Goal: Task Accomplishment & Management: Complete application form

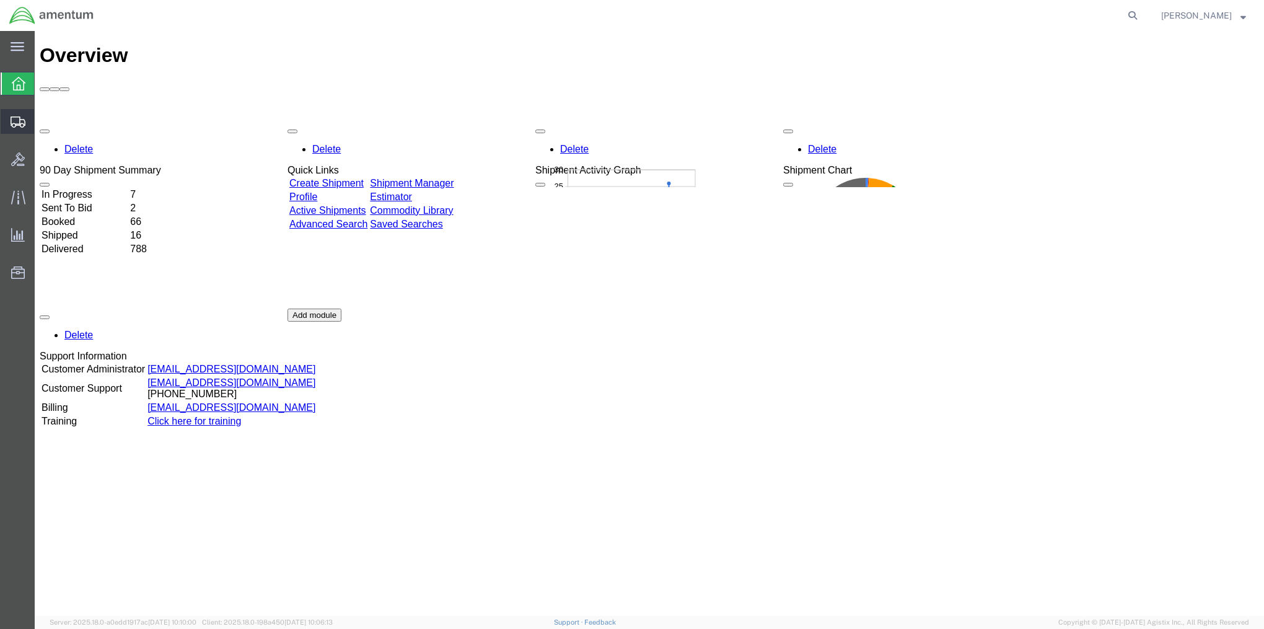
click at [0, 0] on span "Create Shipment" at bounding box center [0, 0] width 0 height 0
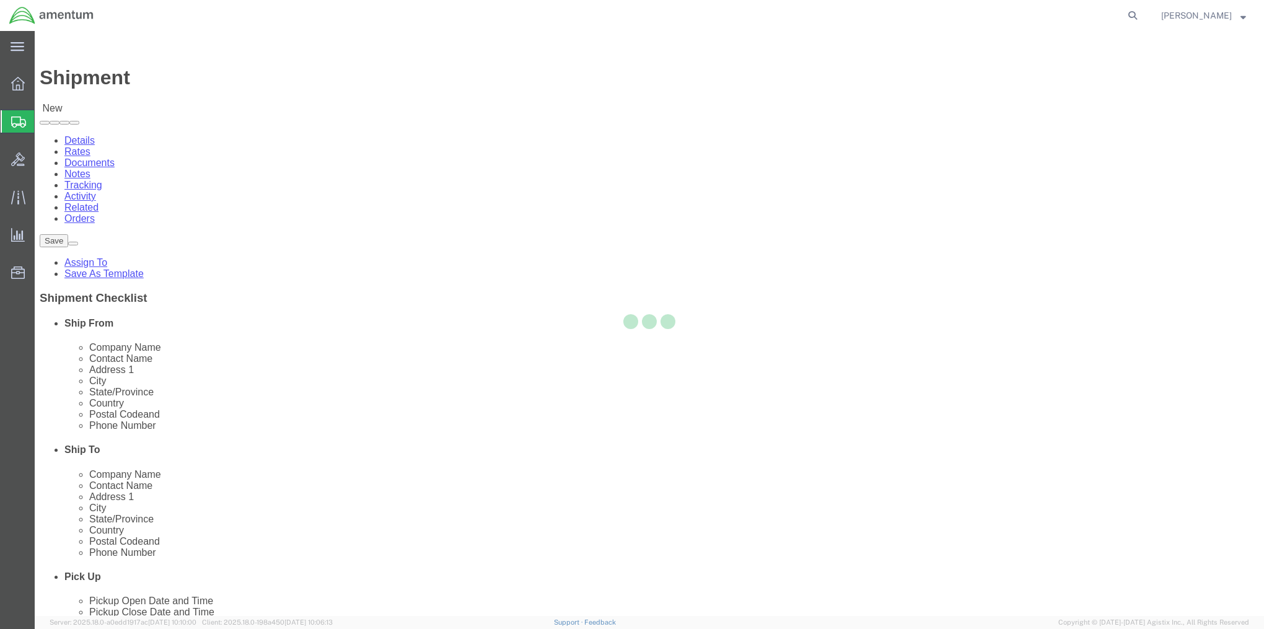
select select
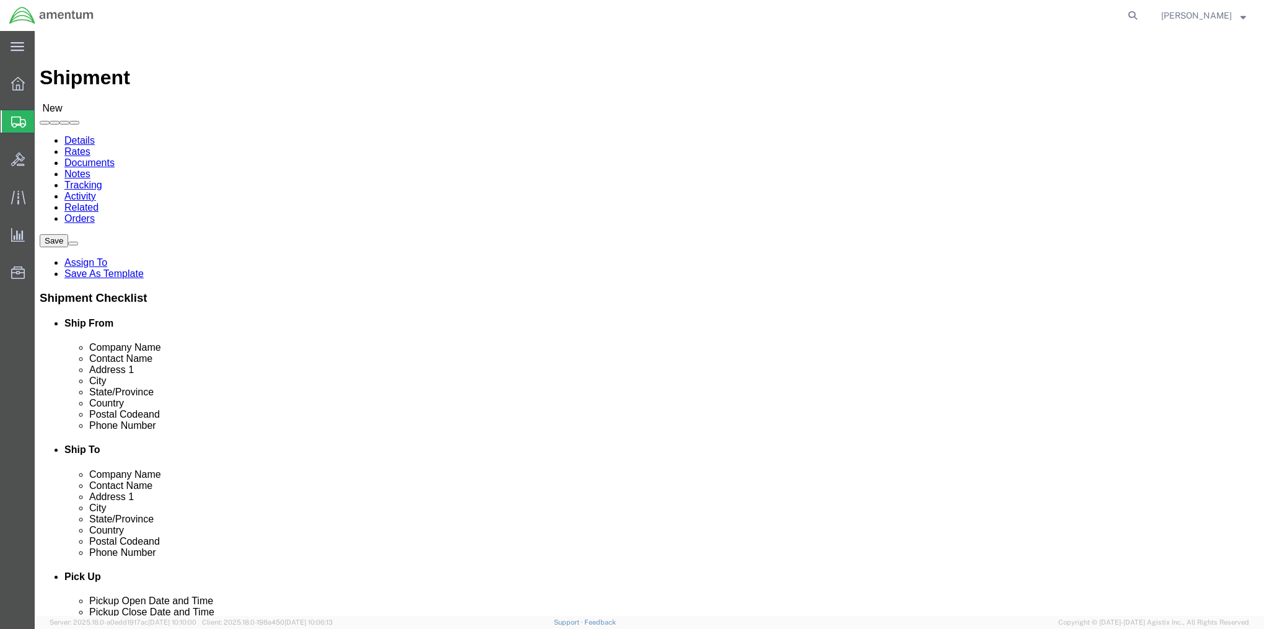
select select "MYPROFILE"
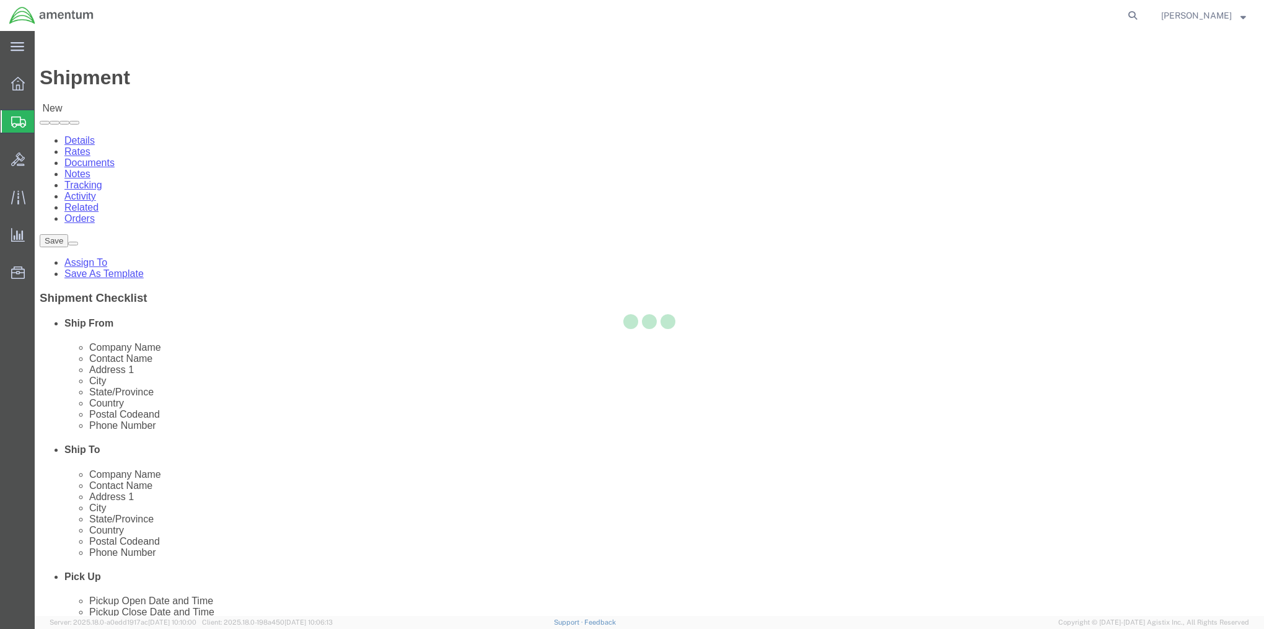
select select "MD"
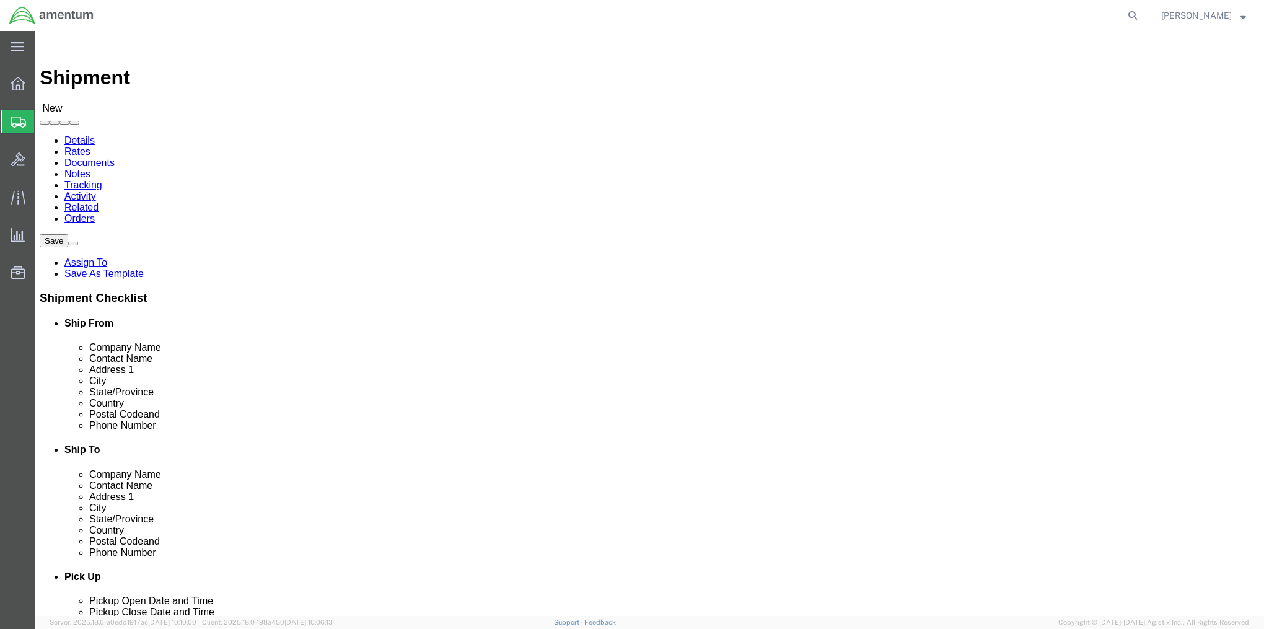
click link "ADDITIONAL INFORMATION"
click input "text"
type input "Lexington Bluegrass Army Depot"
click input "[PERSON_NAME]"
type input "[PERSON_NAME] Receiving Dept.(5064-4609)"
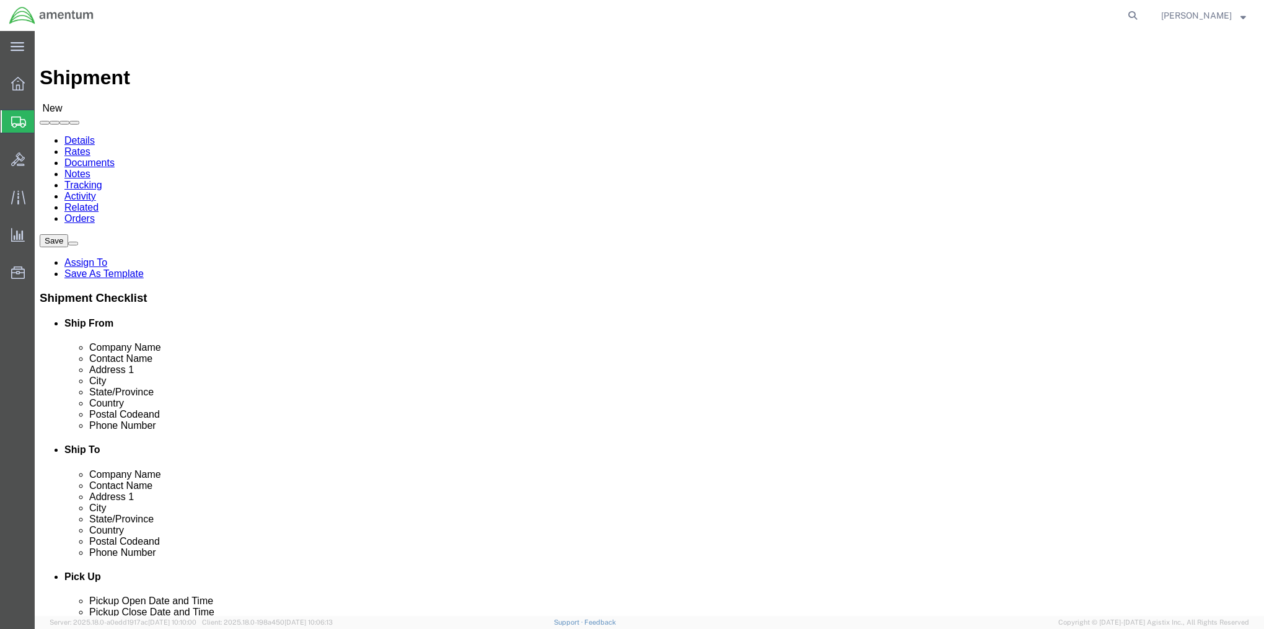
drag, startPoint x: 732, startPoint y: 254, endPoint x: 843, endPoint y: 268, distance: 111.8
click div "Location My Profile Location [PHONE_NUMBER] [PHONE_NUMBER] [PHONE_NUMBER] [PHON…"
drag, startPoint x: 692, startPoint y: 300, endPoint x: 703, endPoint y: 305, distance: 12.8
click input "text"
paste input "Receiving Dept.(5064-4609)"
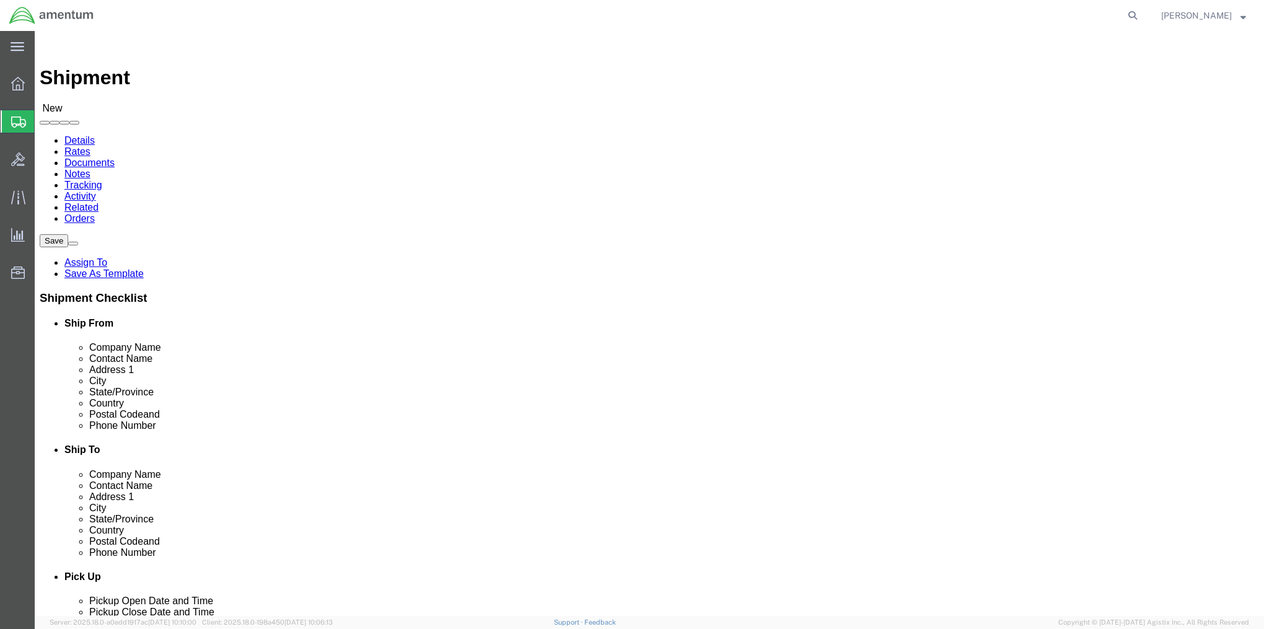
type input "Receiving Dept. (5064-4609)"
drag, startPoint x: 733, startPoint y: 255, endPoint x: 848, endPoint y: 263, distance: 115.5
click input "[PERSON_NAME] Receiving Dept.(5064-4609)"
type input "[PERSON_NAME]"
click input "text"
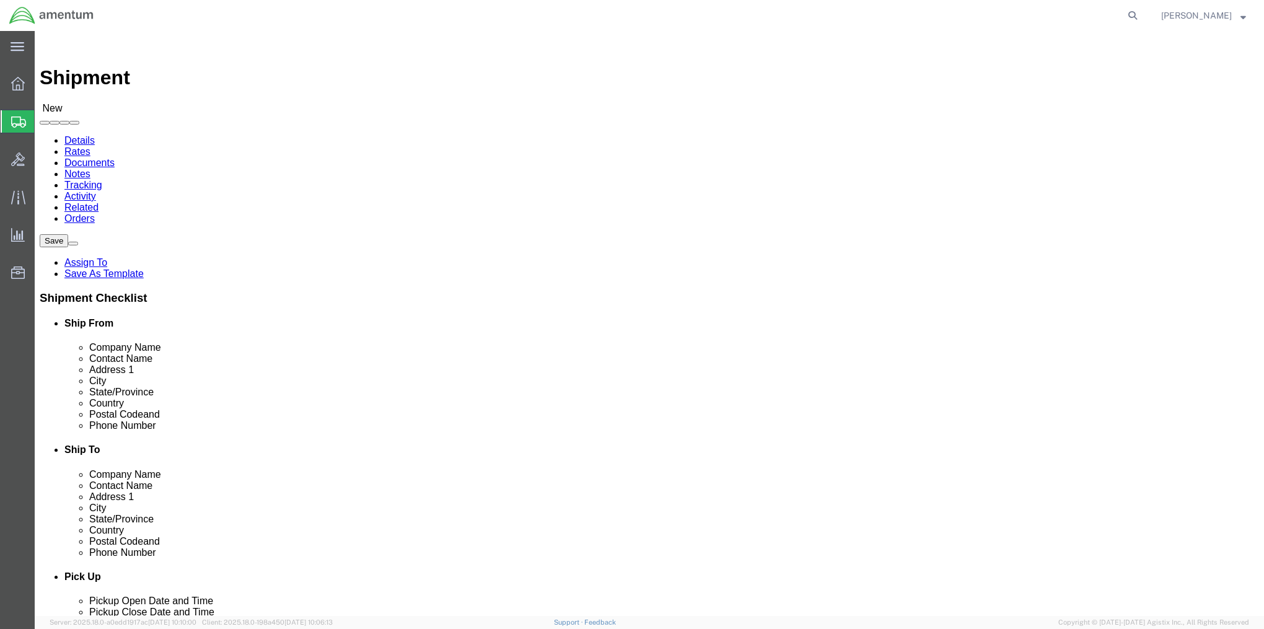
type input "[STREET_ADDRESS]"
drag, startPoint x: 671, startPoint y: 303, endPoint x: 793, endPoint y: 305, distance: 122.1
click input "Receiving Dept. (5064-4609)"
click input "[PERSON_NAME]"
paste input "Receiving Dept. (5064-4609)"
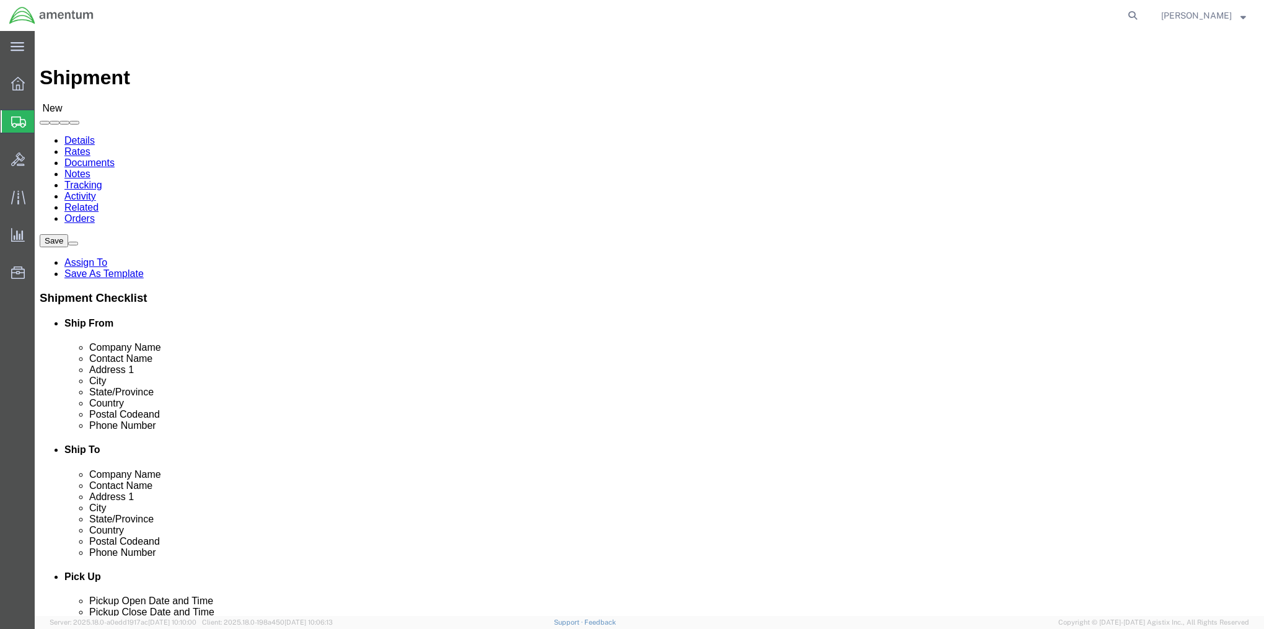
type input "[PERSON_NAME]/Receiving Dept. (5064-4609)"
drag, startPoint x: 786, startPoint y: 307, endPoint x: 662, endPoint y: 313, distance: 124.1
click div "Location My Profile Location [PHONE_NUMBER] [PHONE_NUMBER] [PHONE_NUMBER] [PHON…"
type input "Building 221, Door 7"
type input "[GEOGRAPHIC_DATA]"
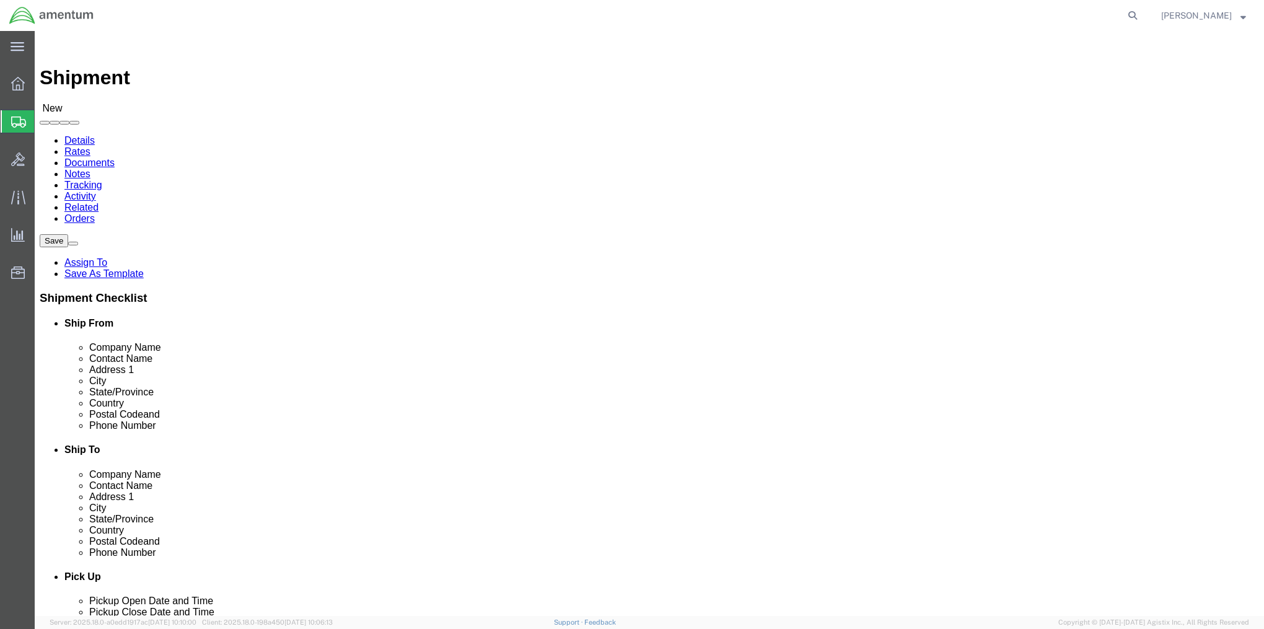
type input "k"
type input "ke"
type input "40516"
type input "8595665643"
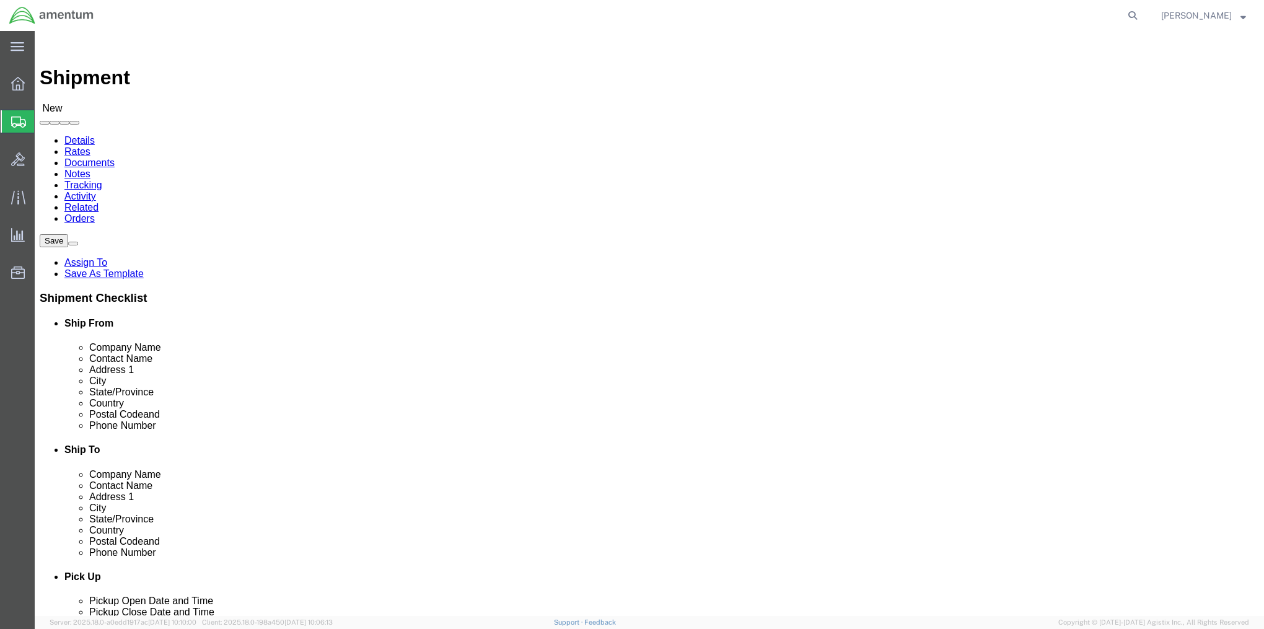
click link "ADDITIONAL INFORMATION"
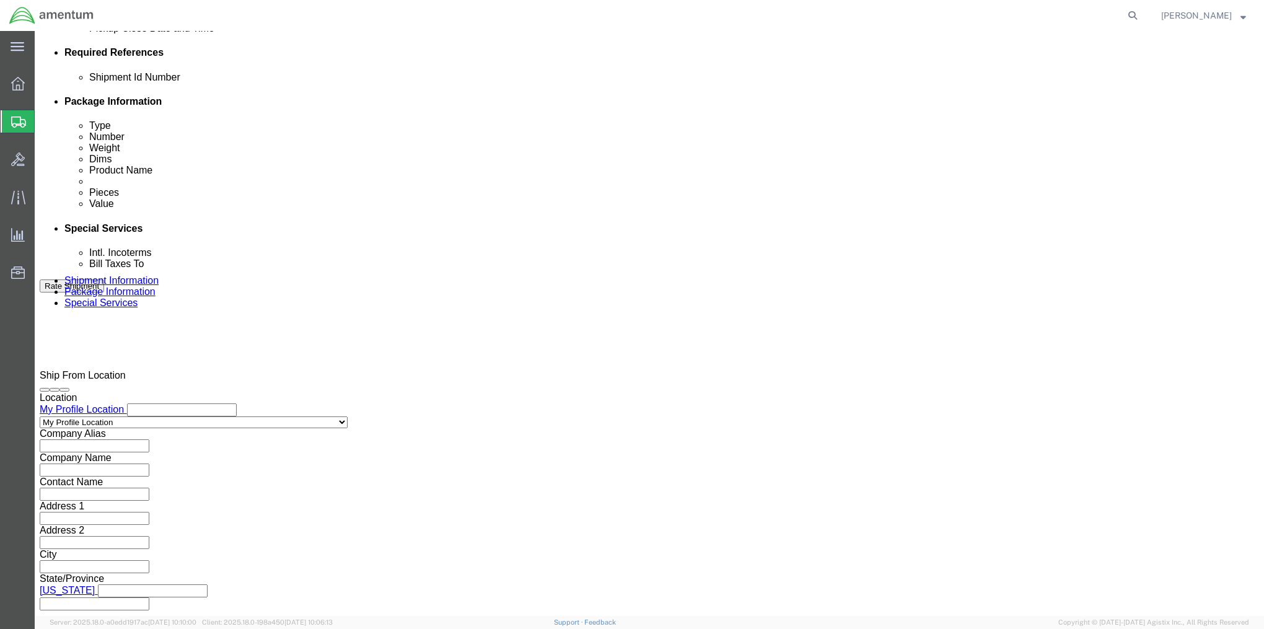
scroll to position [597, 0]
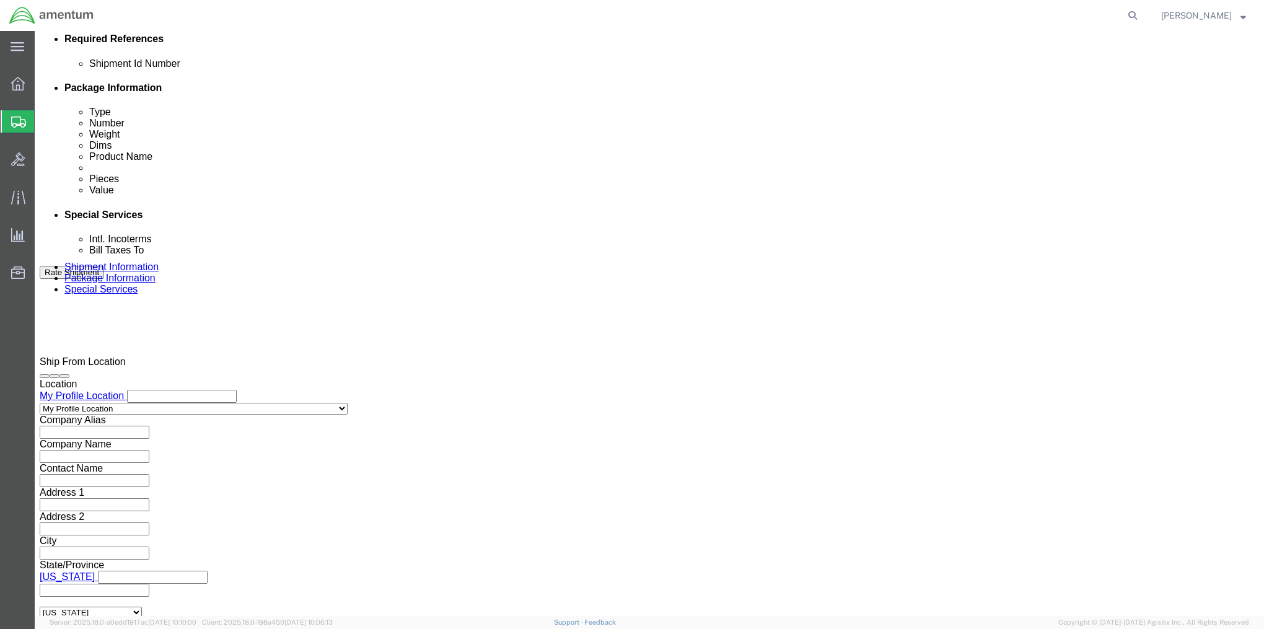
click input "text"
type input "2575.01.02.C.[DATE].EMNS"
click button "Continue"
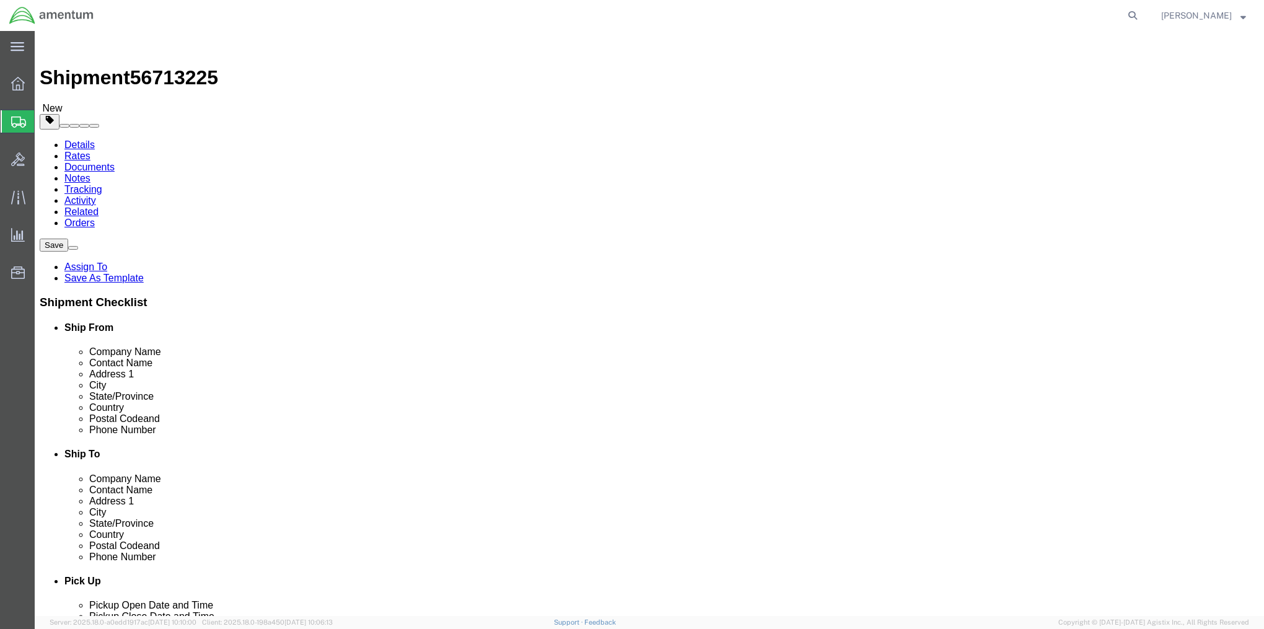
click select "Select BCK Boxes Bale(s) Basket(s) Bolt(s) Bottle(s) Buckets Bulk Bundle(s) Can…"
select select "CRAT"
click select "Select BCK Boxes Bale(s) Basket(s) Bolt(s) Bottle(s) Buckets Bulk Bundle(s) Can…"
click input "text"
type input "48"
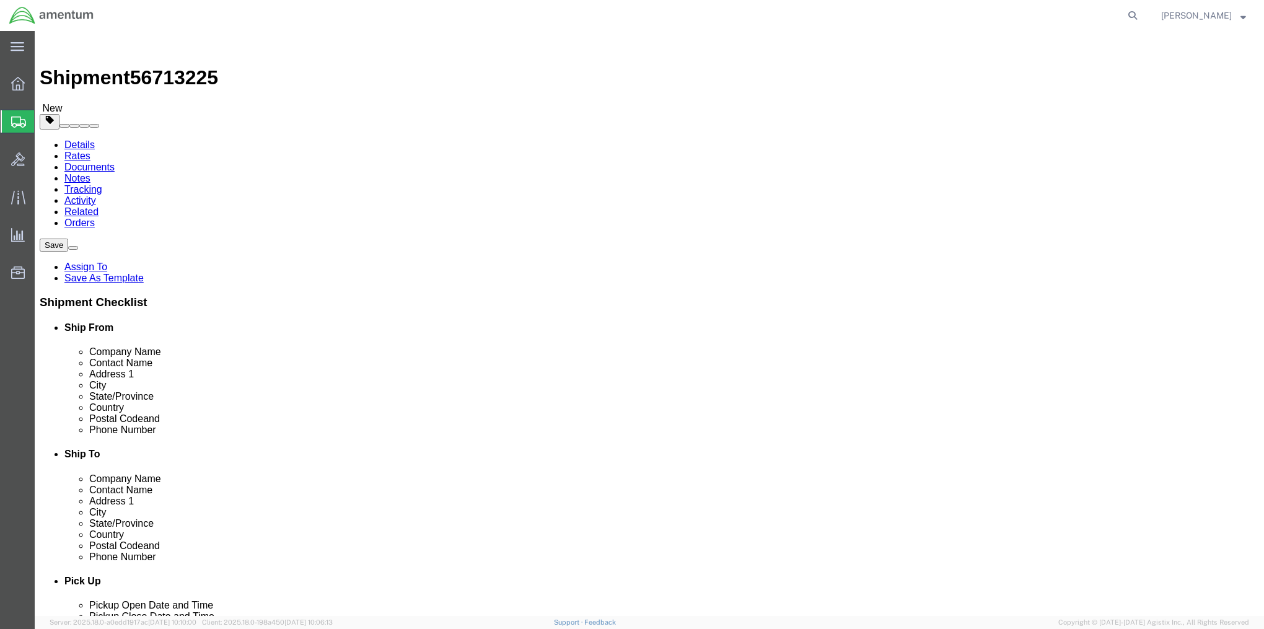
type input "40"
type input "45"
type input "255"
click link "Add Content"
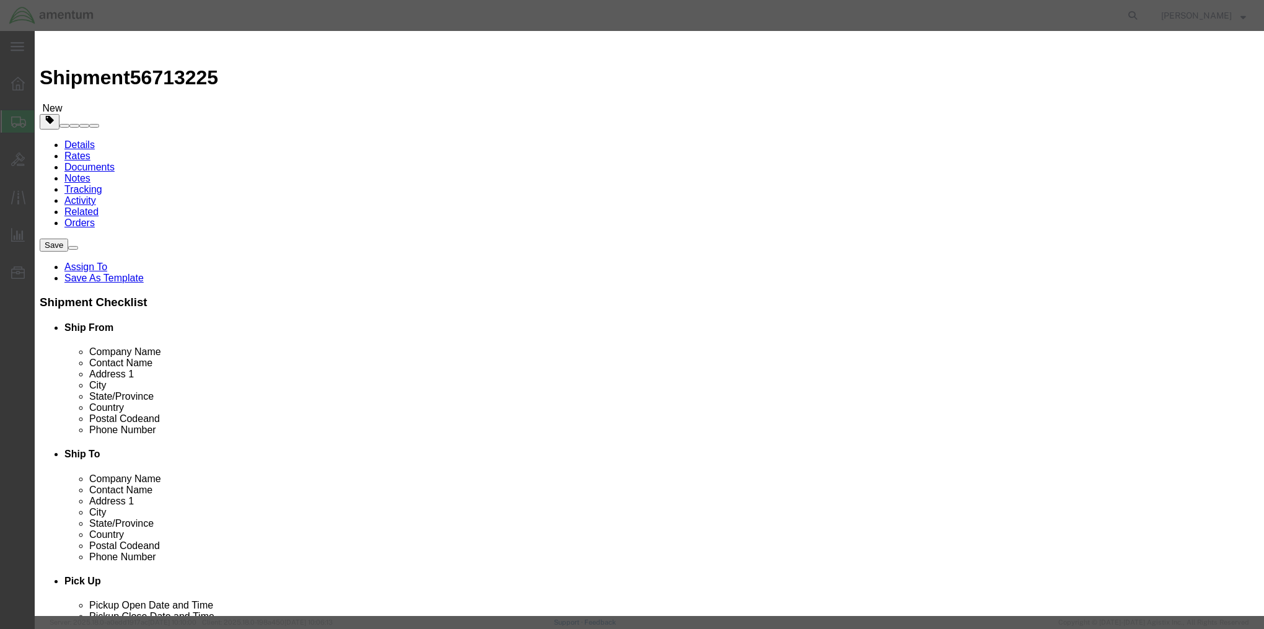
click input "text"
type input "A3349853-4_VAR25009"
type input "5"
type input "1000"
click select "Select 50 55 60 65 70 85 92.5 100 125 175 250 300 400"
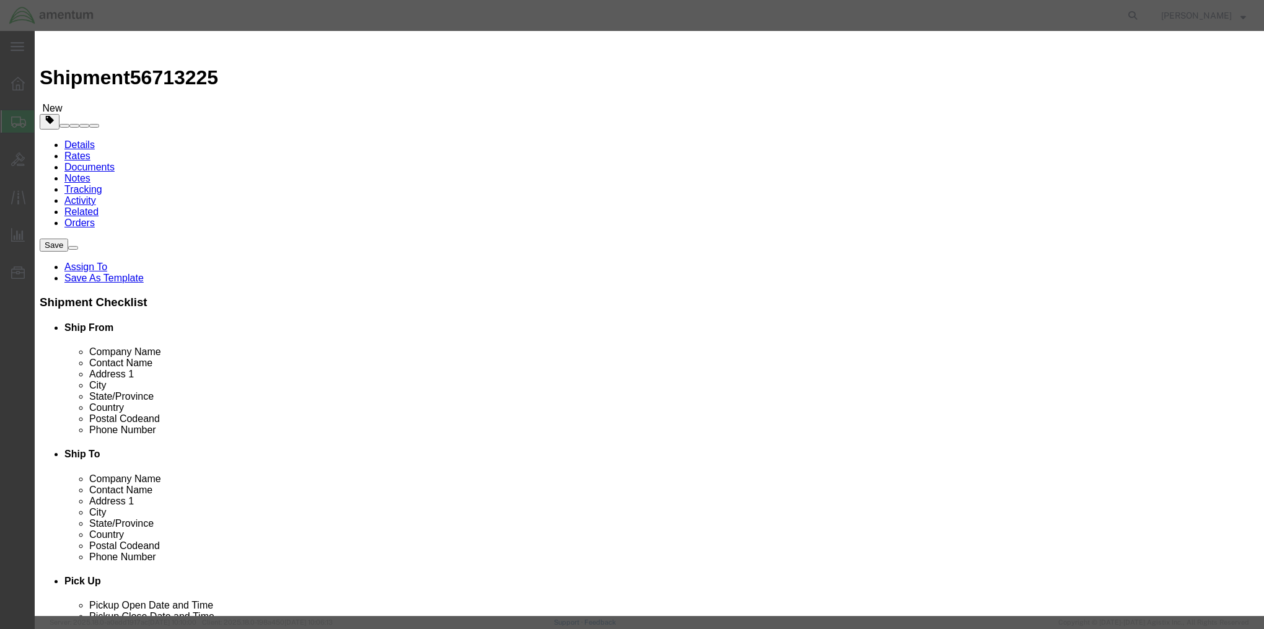
select select "125"
click select "Select 50 55 60 65 70 85 92.5 100 125 175 250 300 400"
click button "Save & Close"
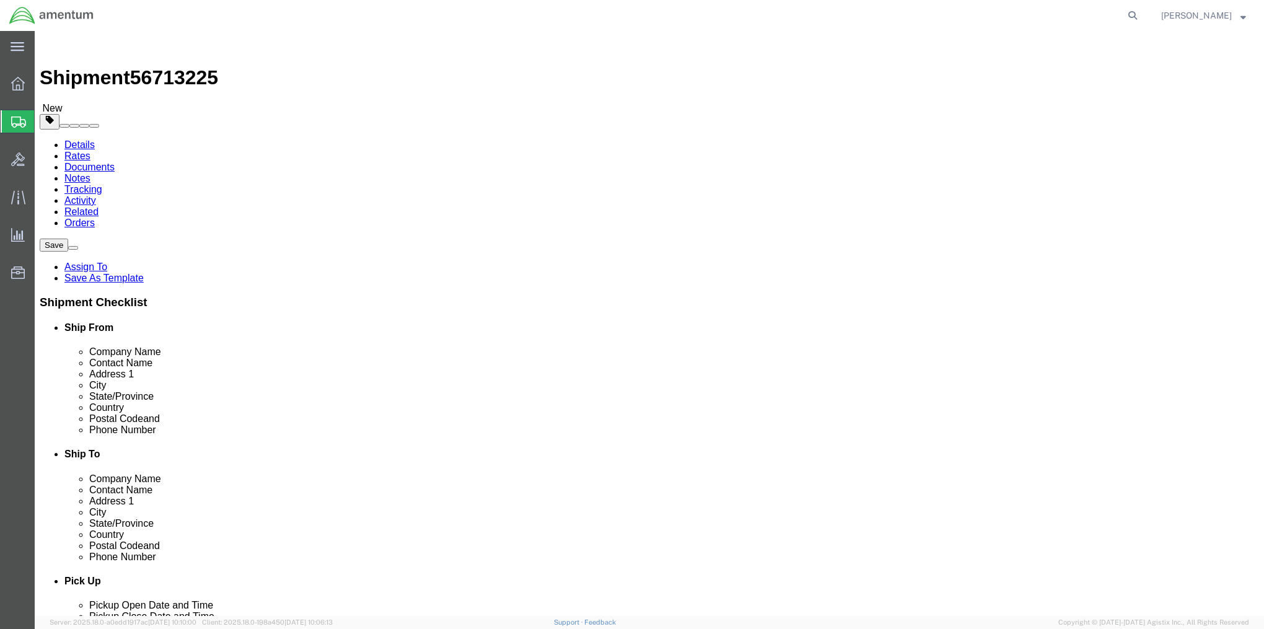
click button "Rate Shipment"
